Goal: Transaction & Acquisition: Purchase product/service

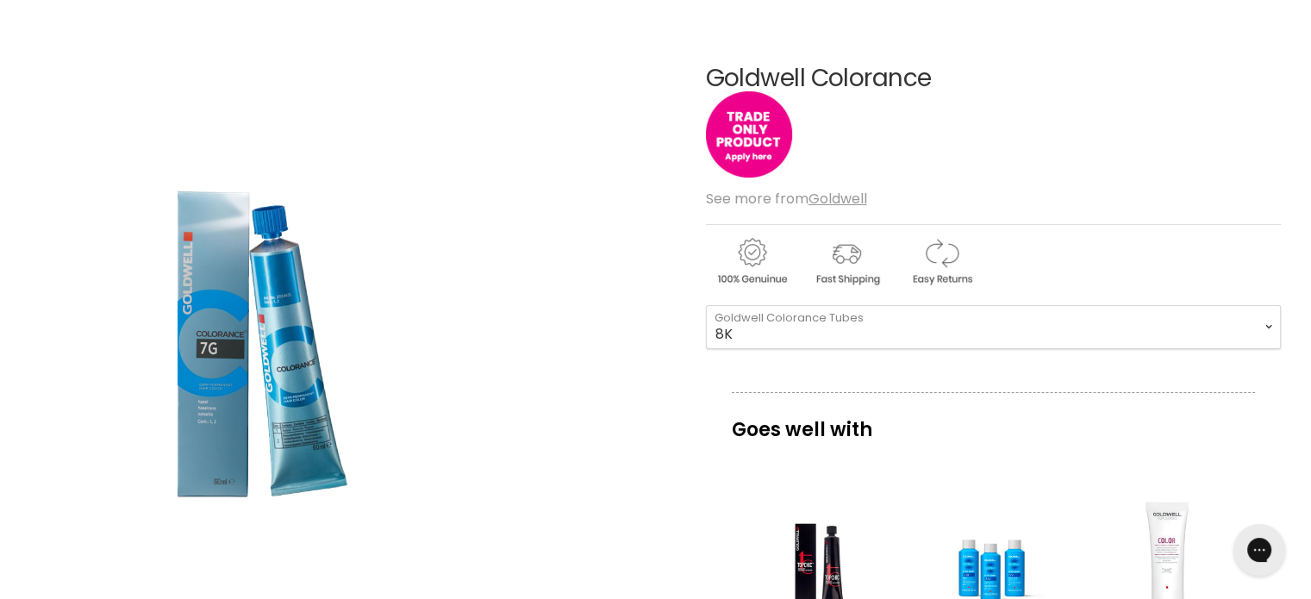
scroll to position [172, 0]
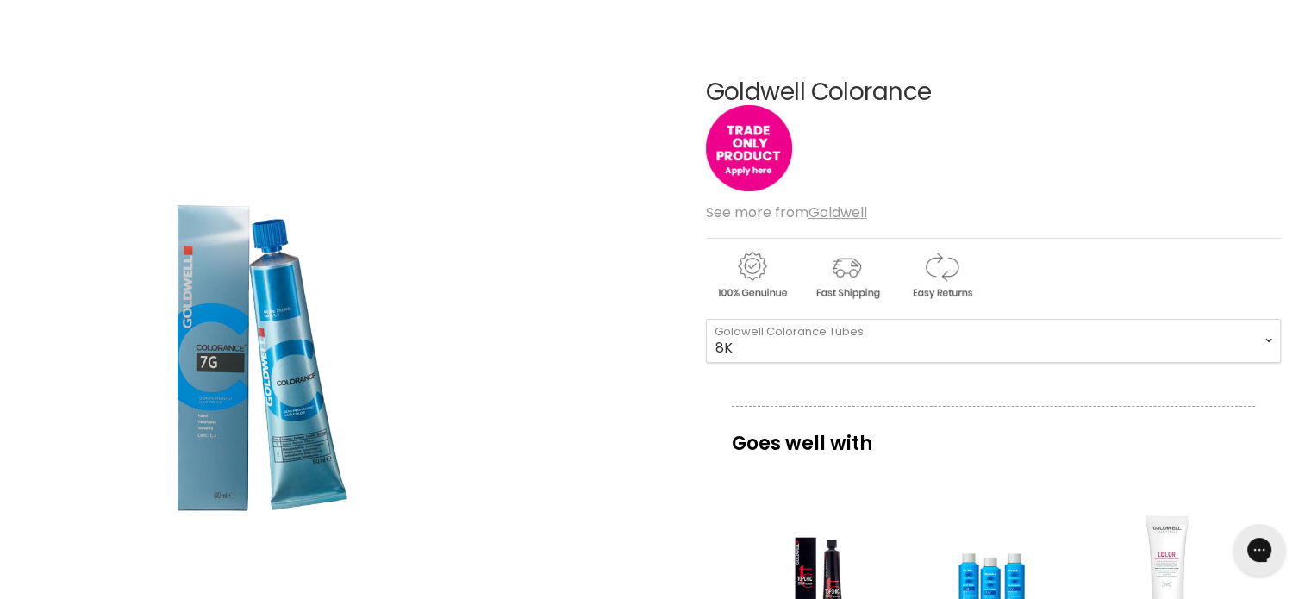
click at [210, 344] on img "Goldwell Colorance image. Click or Scroll to Zoom." at bounding box center [244, 357] width 429 height 644
click at [278, 346] on img "Goldwell Colorance image. Click or Scroll to Zoom." at bounding box center [244, 357] width 429 height 644
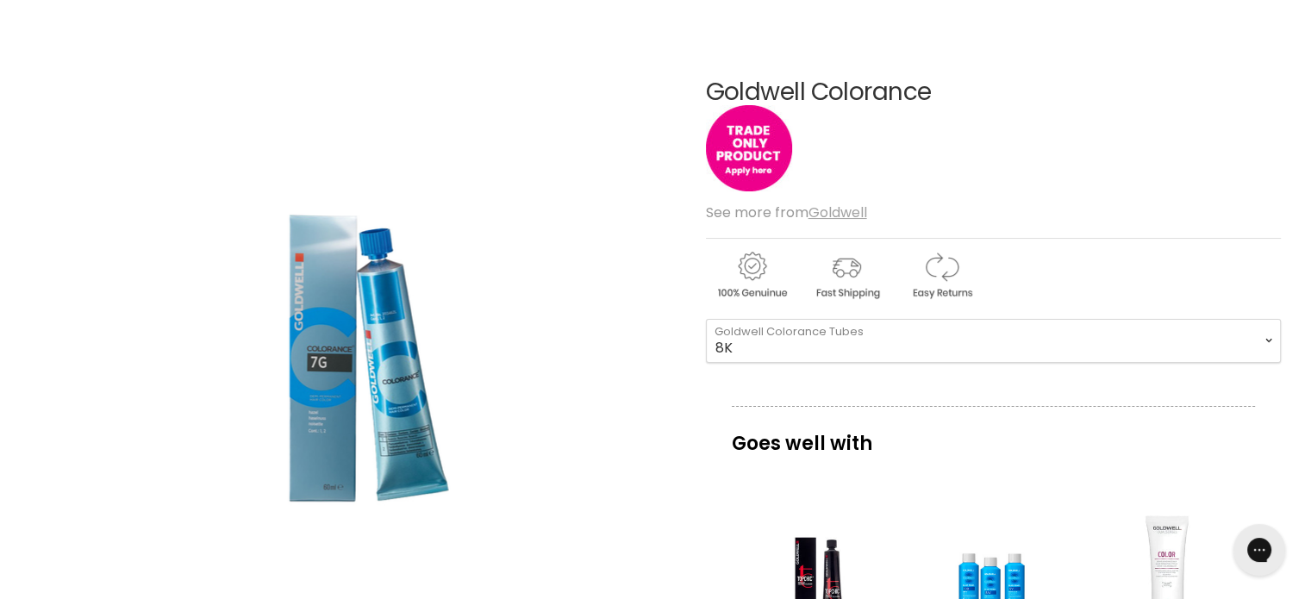
click at [843, 211] on u "Goldwell" at bounding box center [837, 213] width 59 height 20
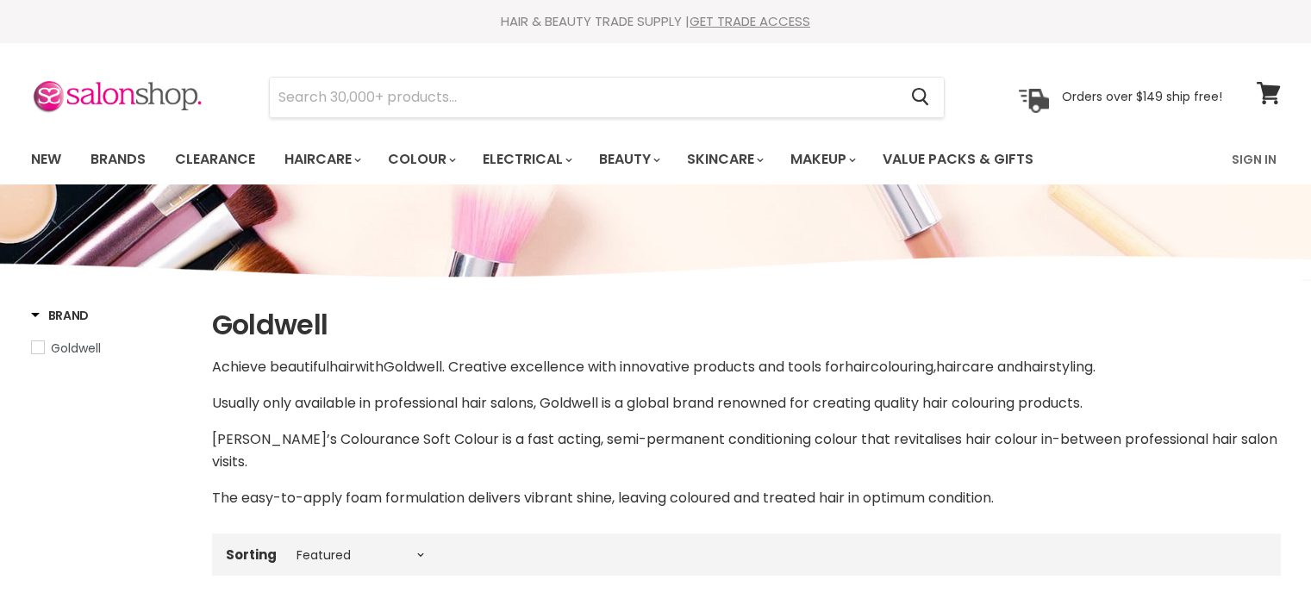
select select "manual"
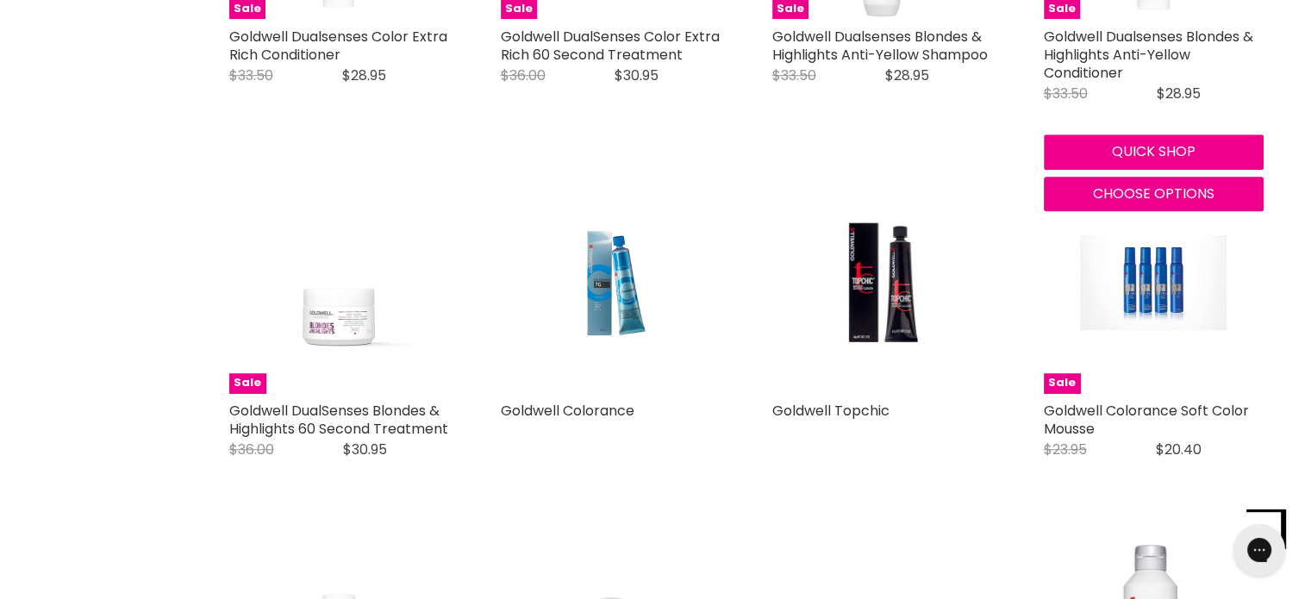
scroll to position [1207, 0]
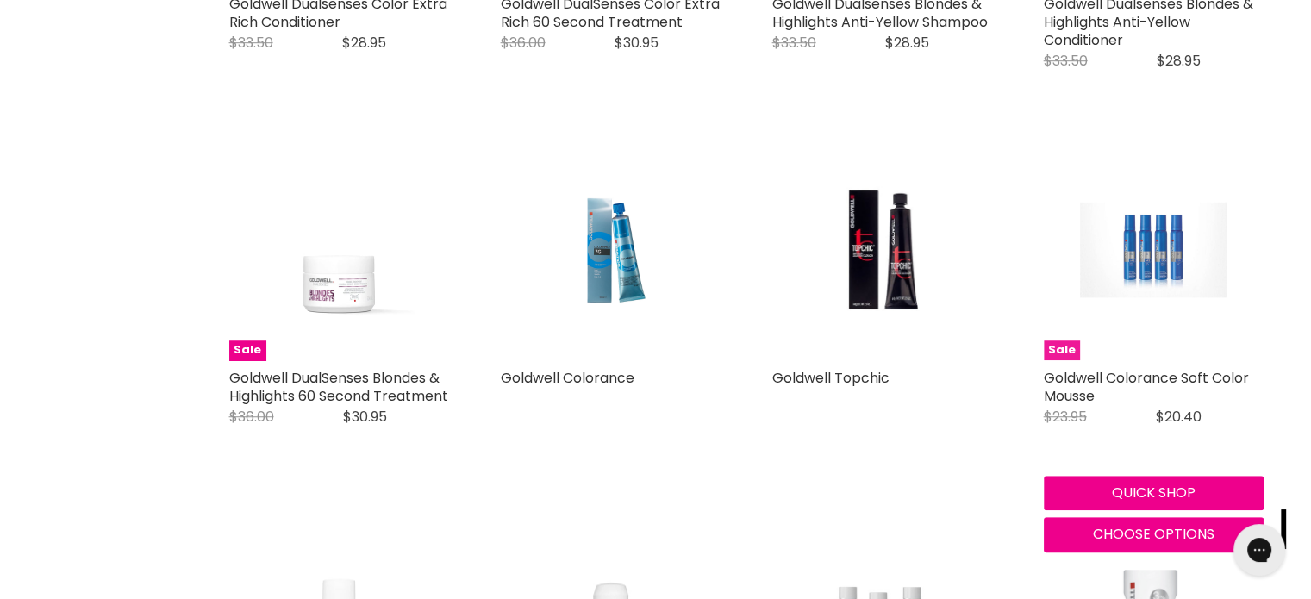
click at [1153, 228] on img "Main content" at bounding box center [1153, 250] width 147 height 220
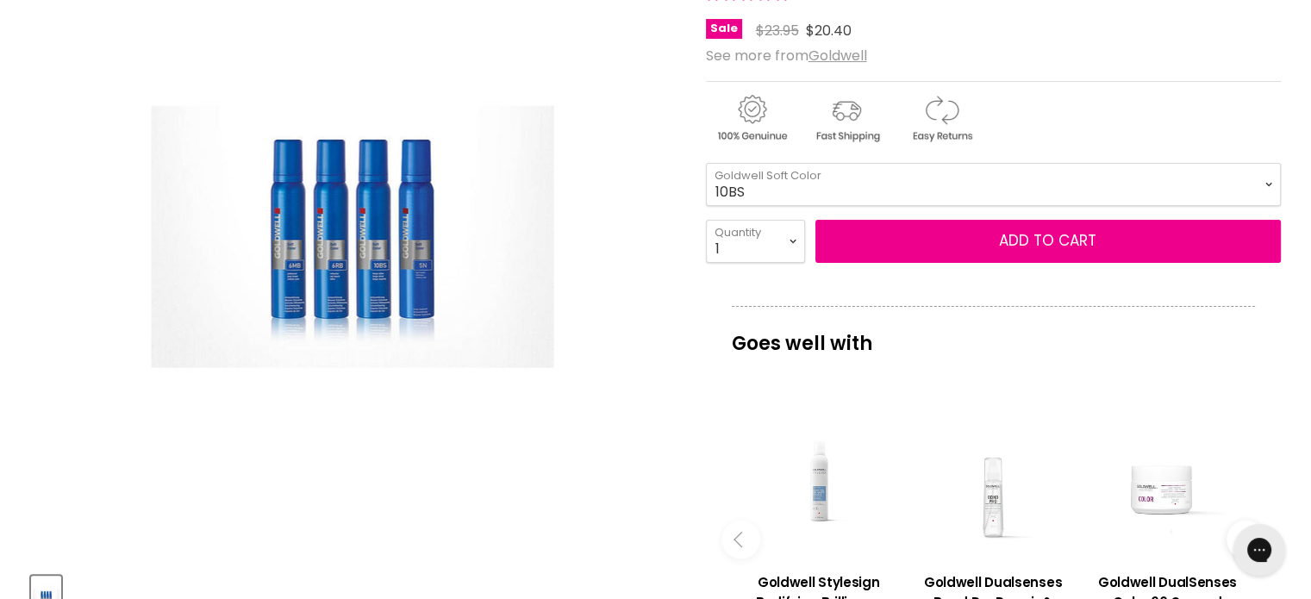
scroll to position [431, 0]
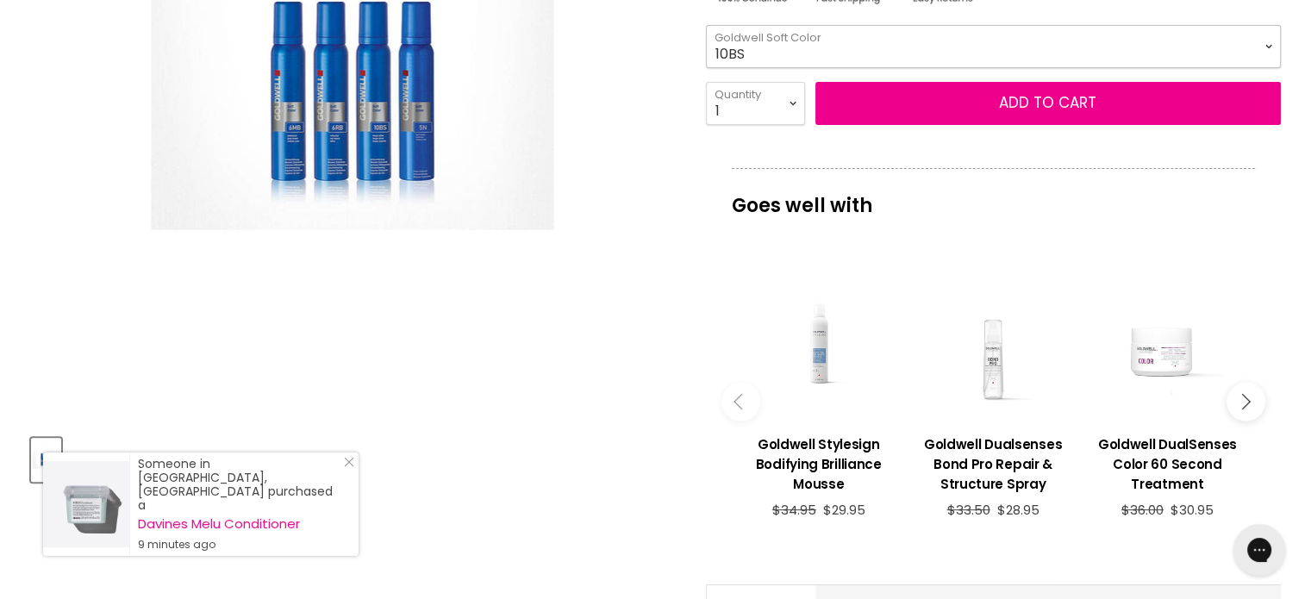
click at [1269, 44] on select "10BS 10P 10V" at bounding box center [993, 46] width 575 height 43
click at [1269, 43] on select "10BS 10P 10V" at bounding box center [993, 46] width 575 height 43
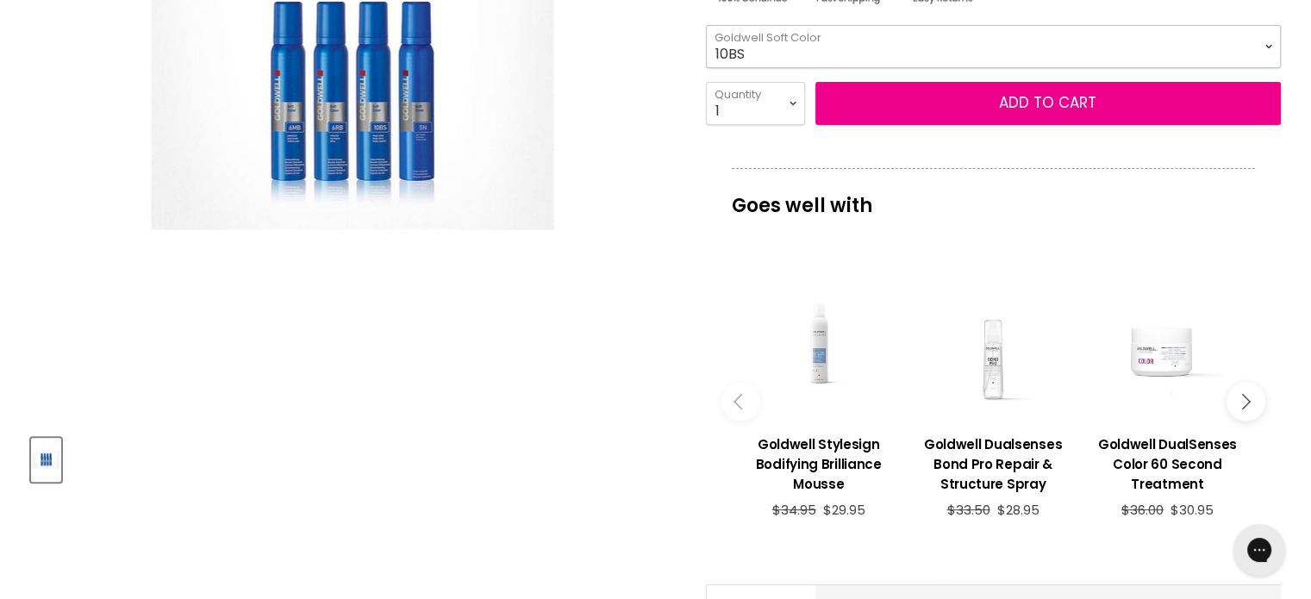
click at [1269, 43] on select "10BS 10P 10V" at bounding box center [993, 46] width 575 height 43
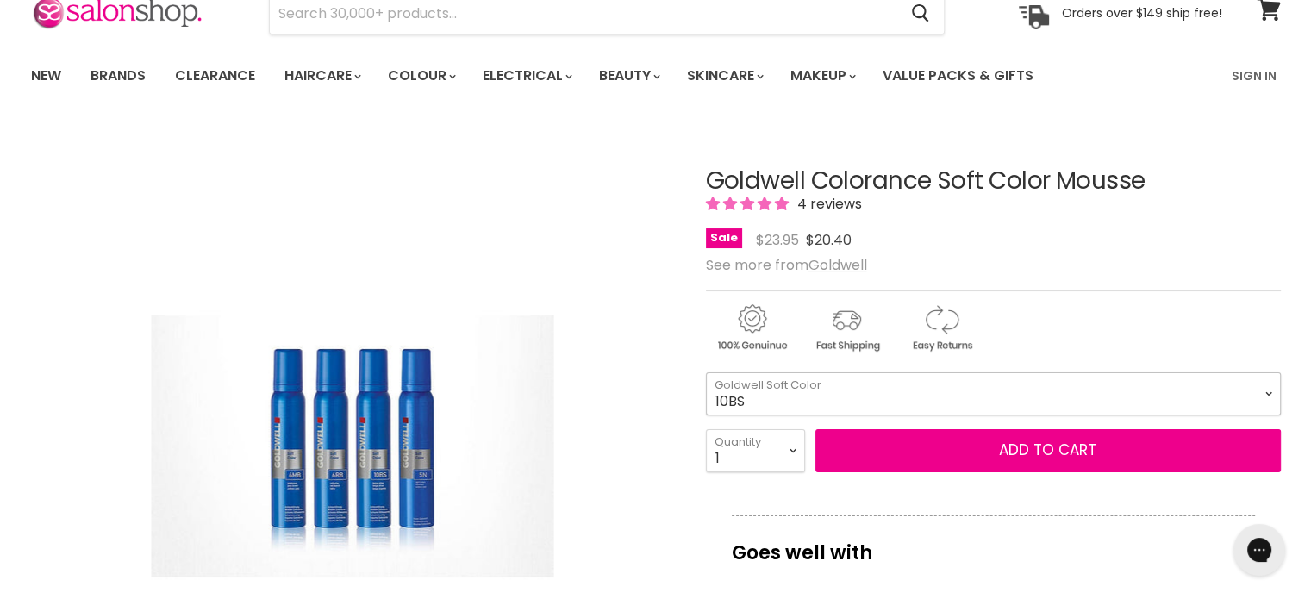
scroll to position [0, 0]
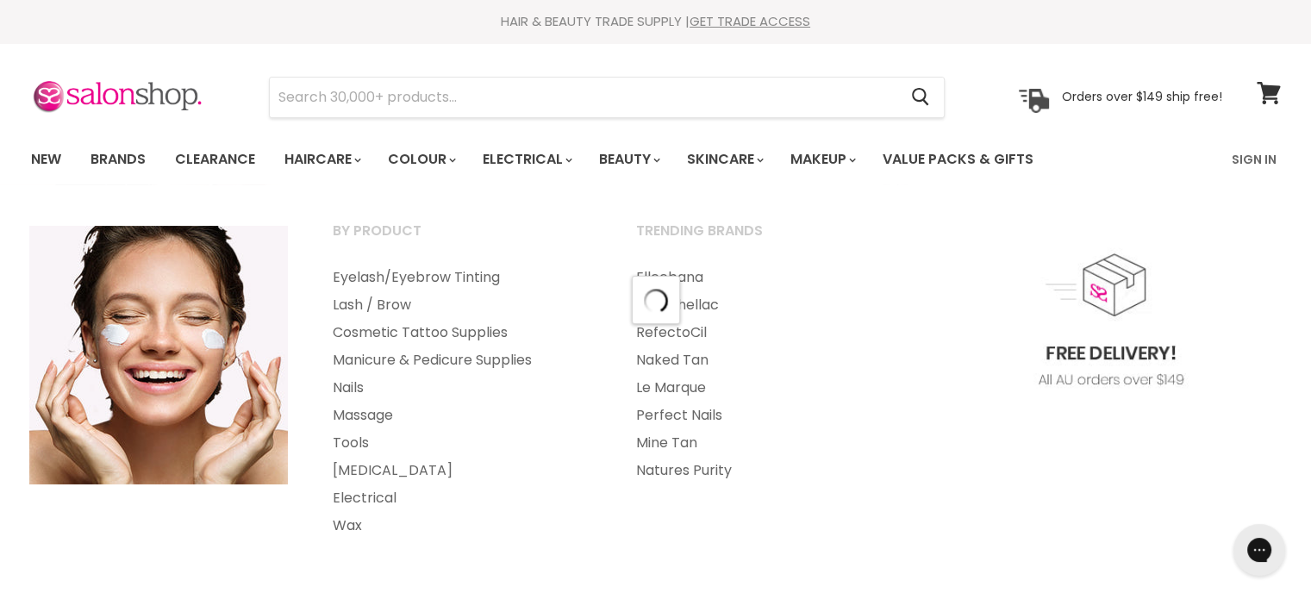
select select "manual"
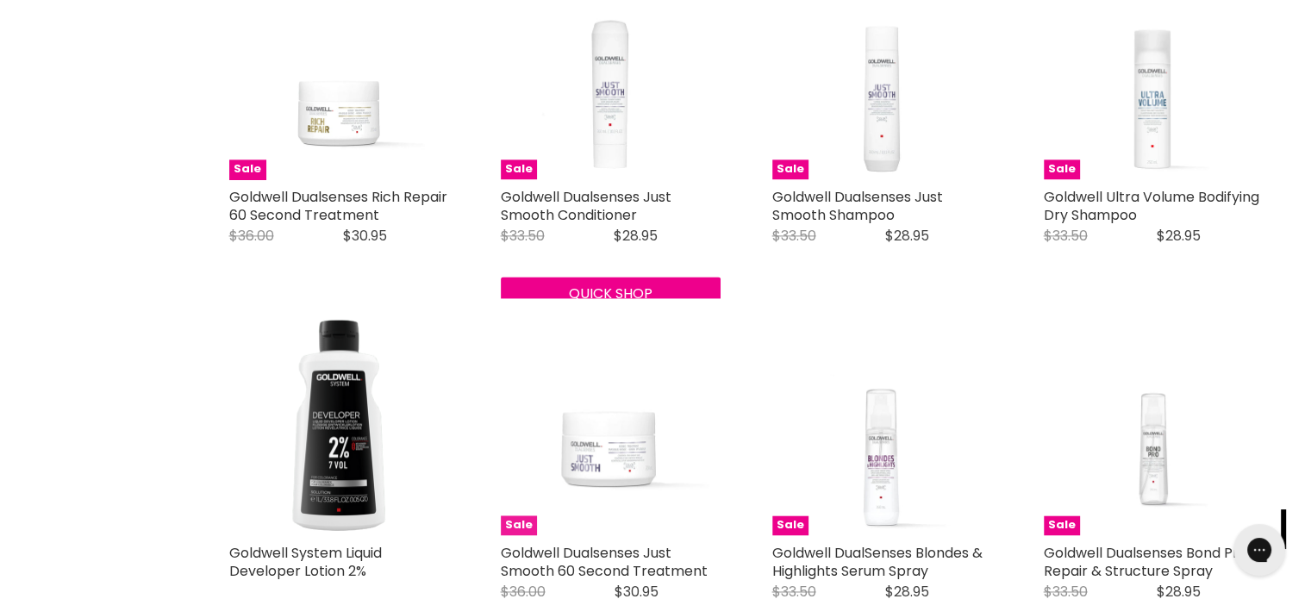
scroll to position [2944, 0]
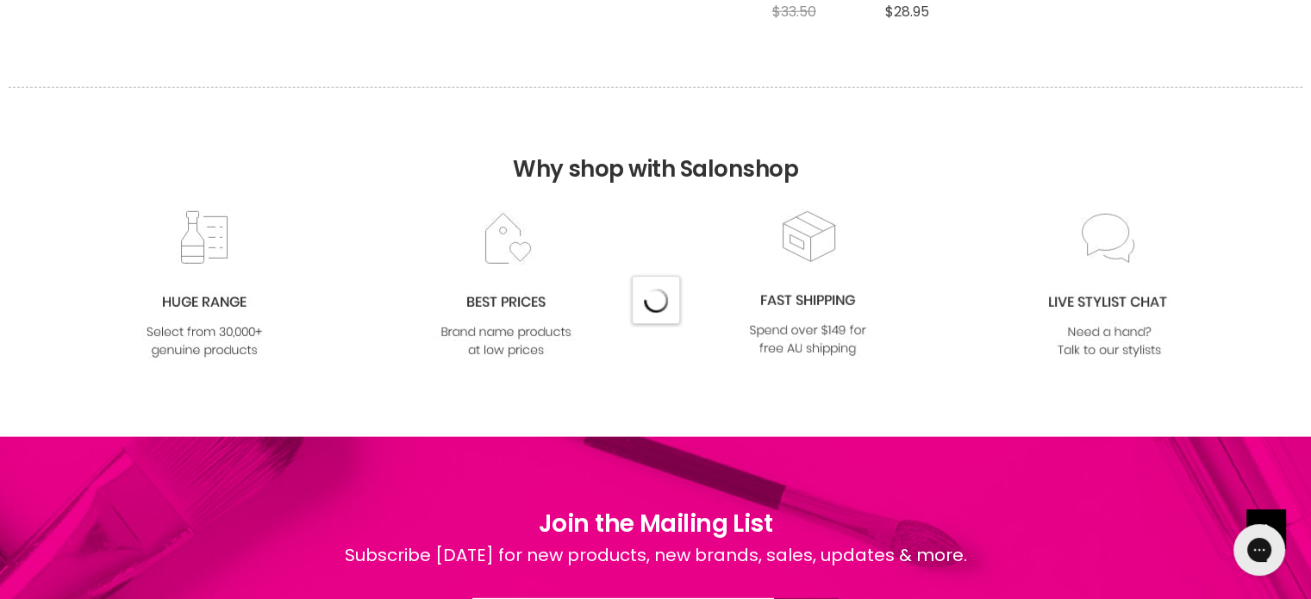
scroll to position [4840, 0]
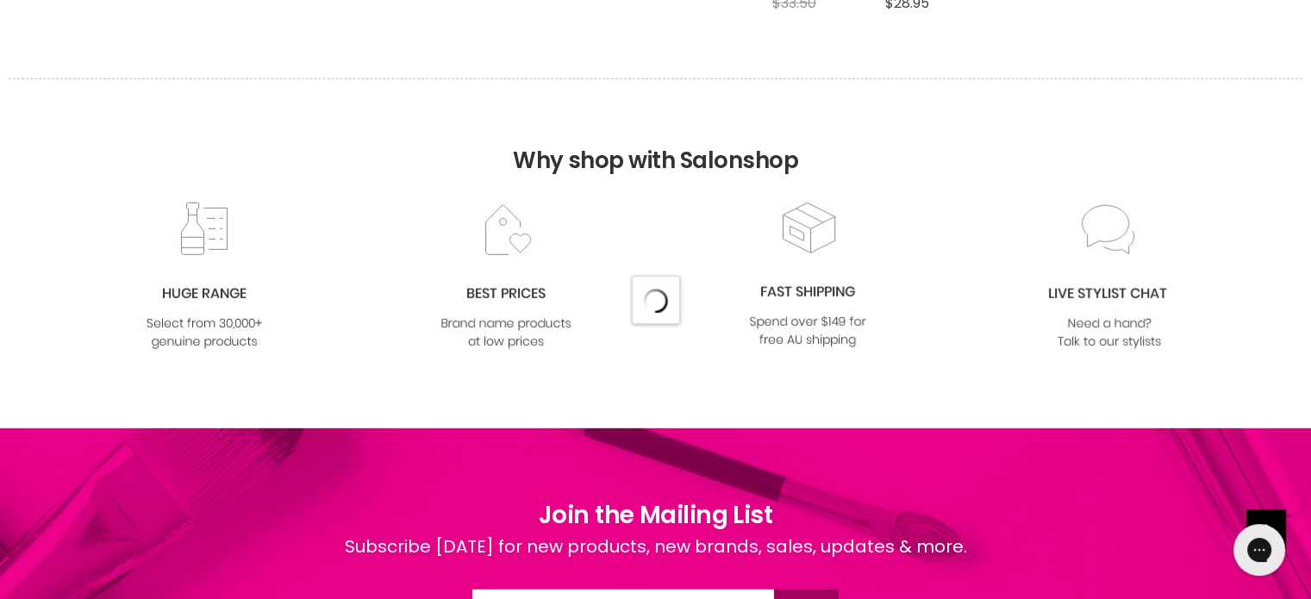
select select "manual"
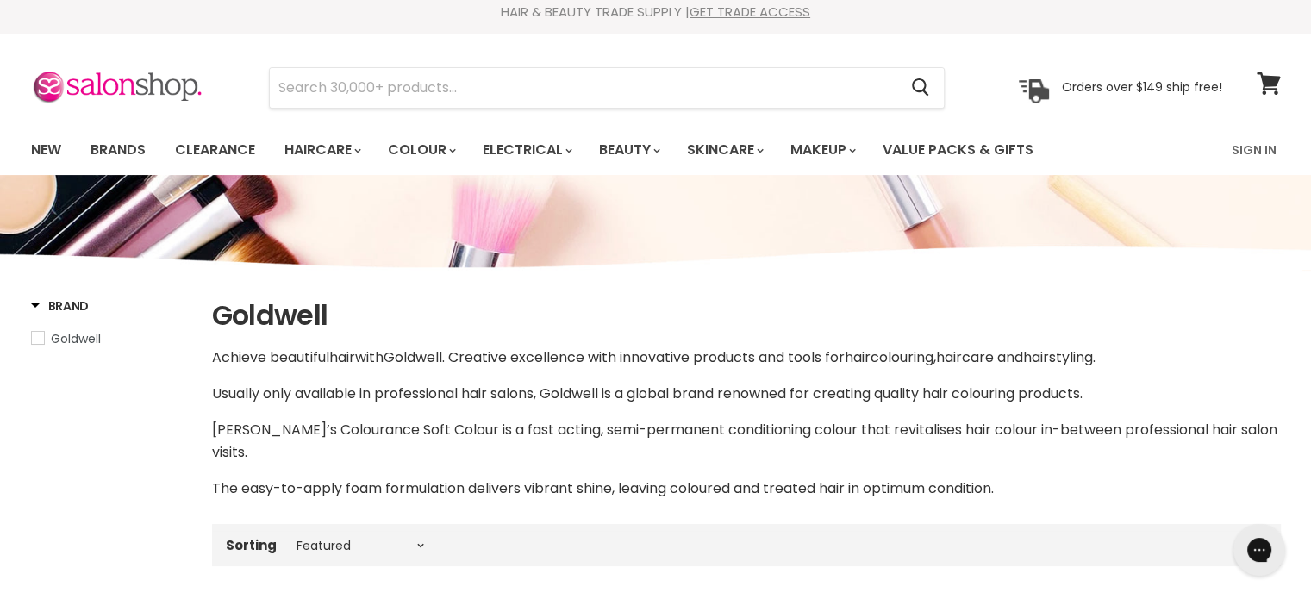
scroll to position [0, 0]
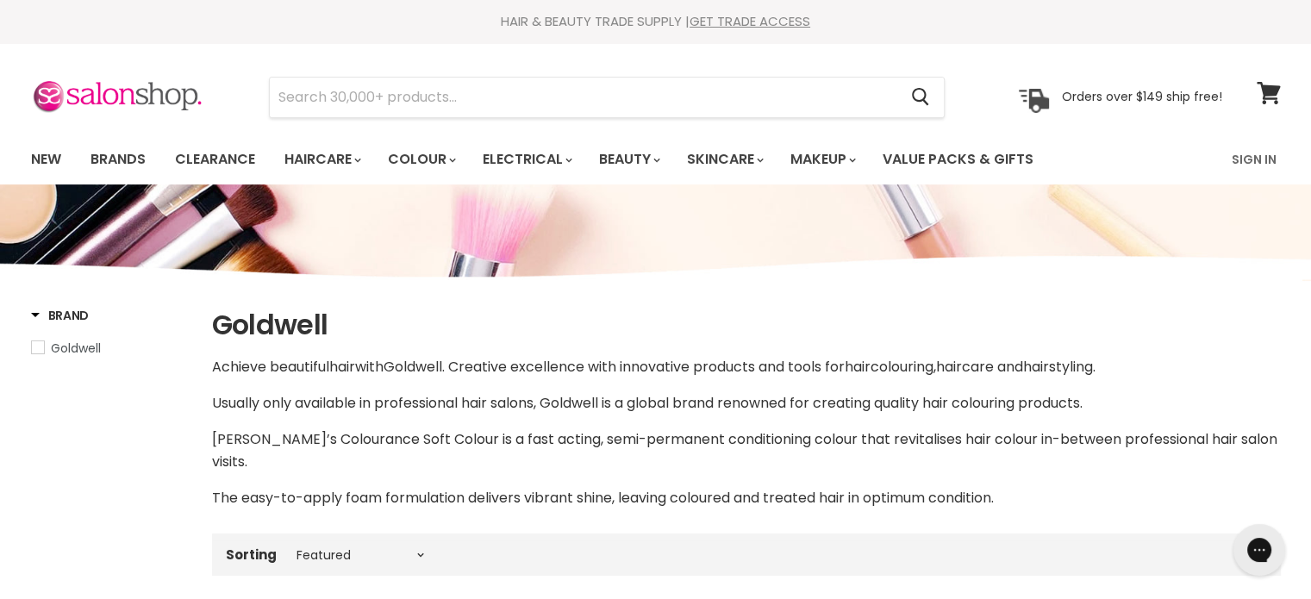
click at [36, 351] on span "Goldwell" at bounding box center [38, 347] width 12 height 12
select select "manual"
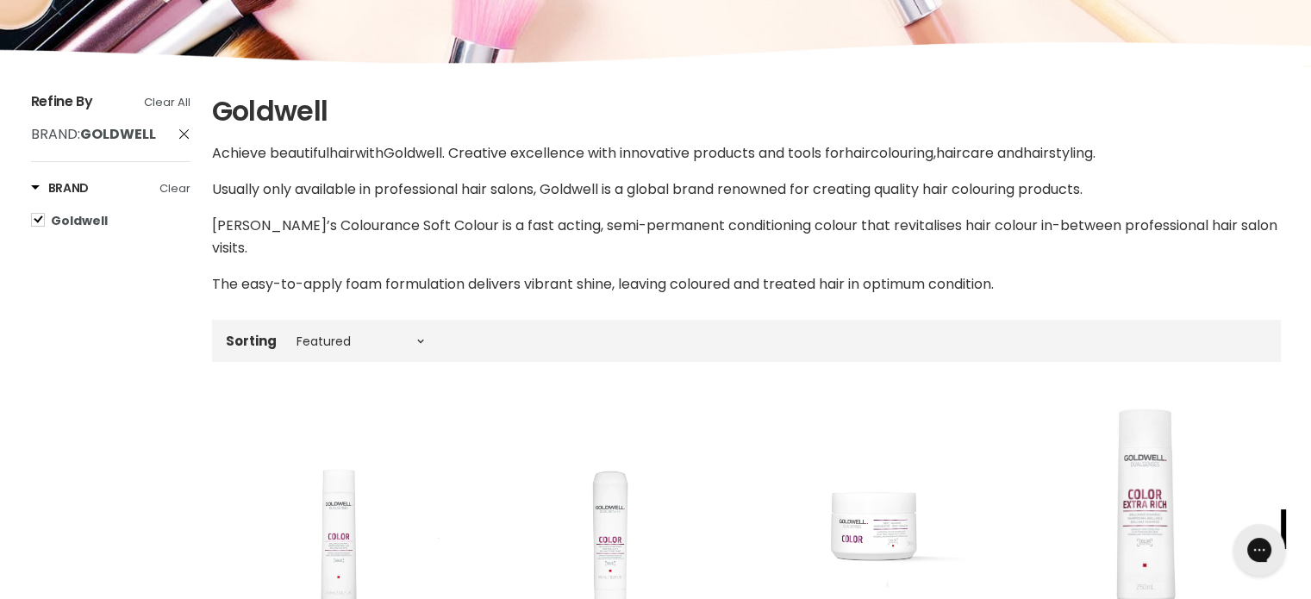
scroll to position [259, 0]
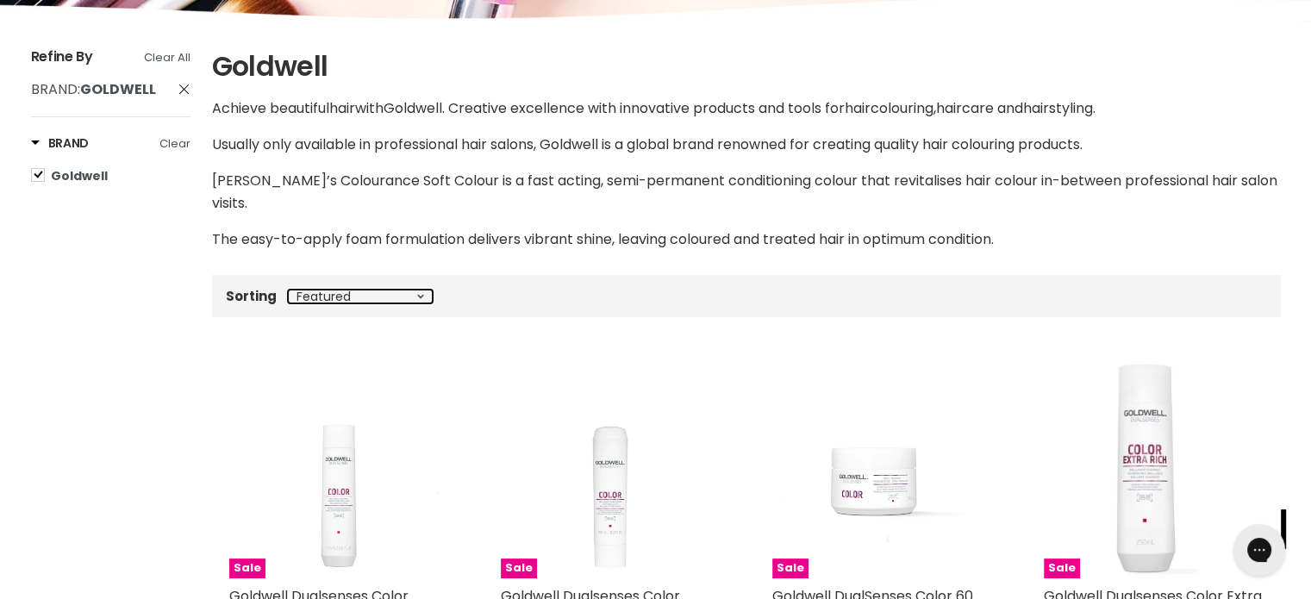
click at [422, 290] on select "Best selling Featured Price, low to high Price, high to low Alphabetically, A-Z…" at bounding box center [360, 297] width 145 height 14
